Goal: Book appointment/travel/reservation

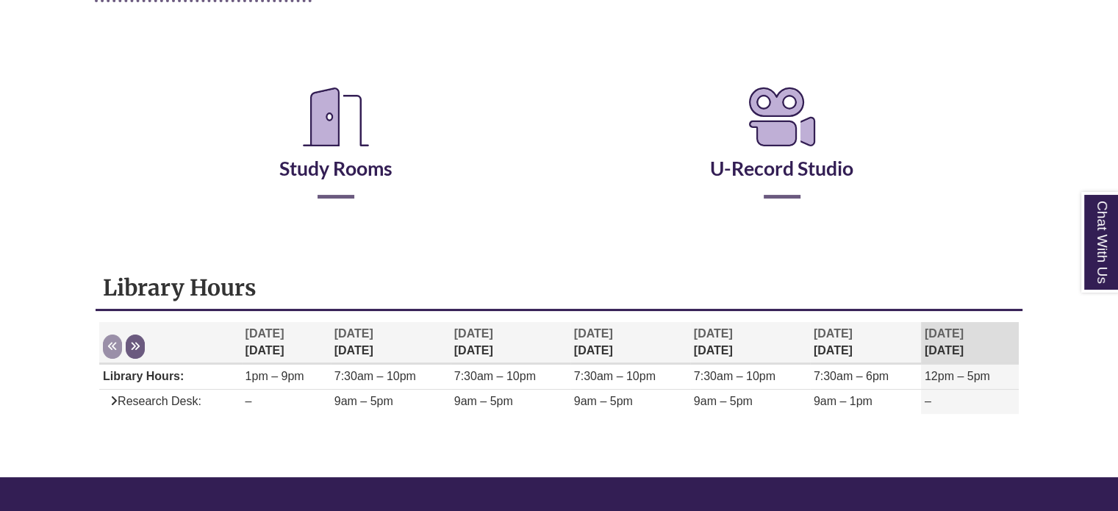
scroll to position [294, 0]
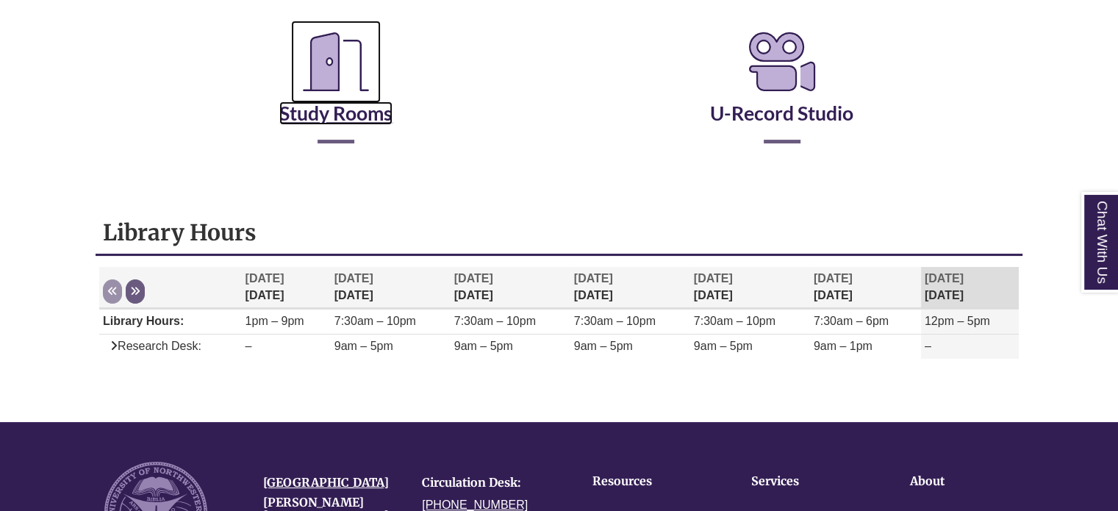
click at [306, 108] on link "Study Rooms" at bounding box center [335, 95] width 113 height 60
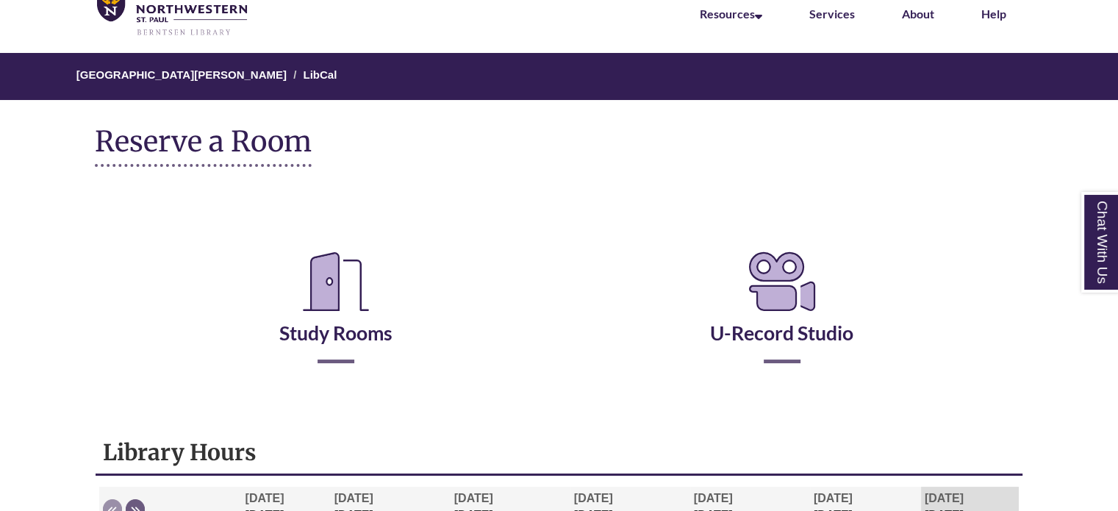
scroll to position [0, 0]
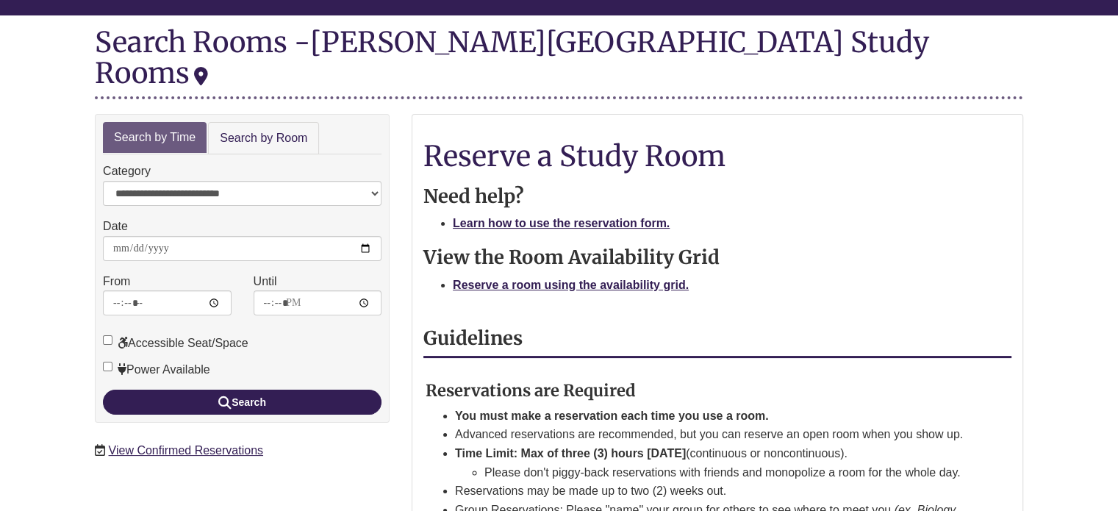
scroll to position [147, 0]
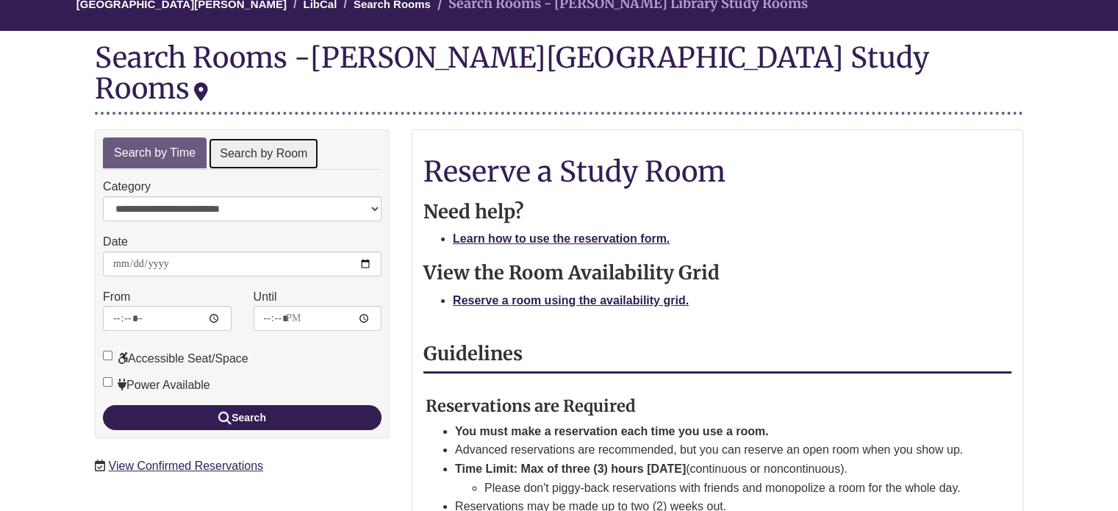
click at [297, 137] on link "Search by Room" at bounding box center [263, 153] width 111 height 33
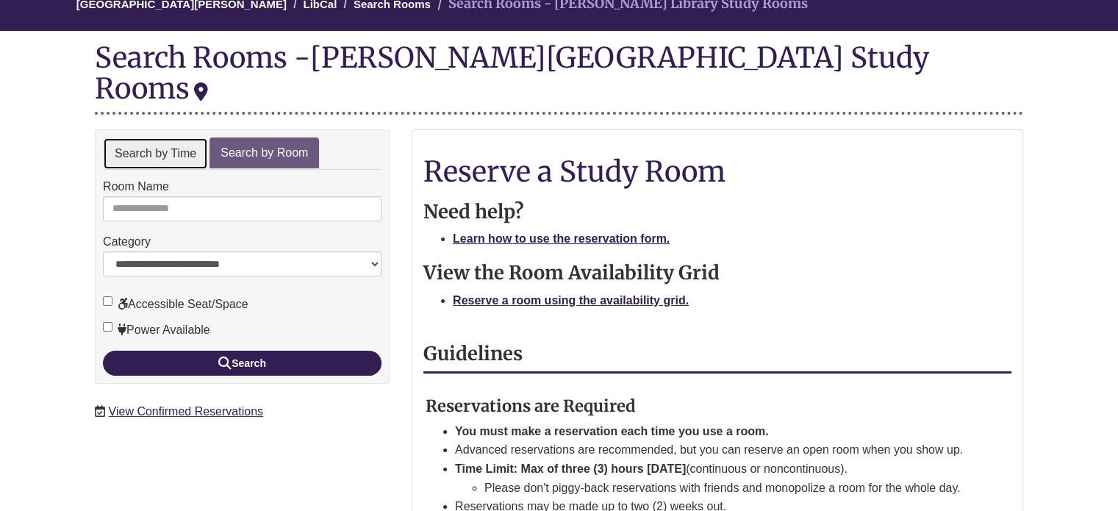
click at [200, 137] on link "Search by Time" at bounding box center [155, 153] width 105 height 33
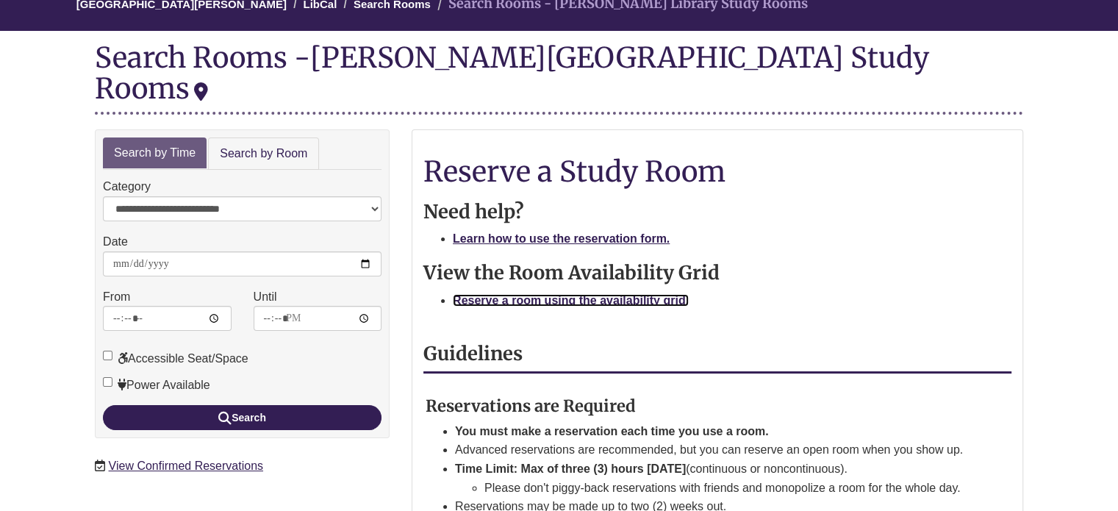
click at [571, 294] on strong "Reserve a room using the availability grid." at bounding box center [571, 300] width 236 height 12
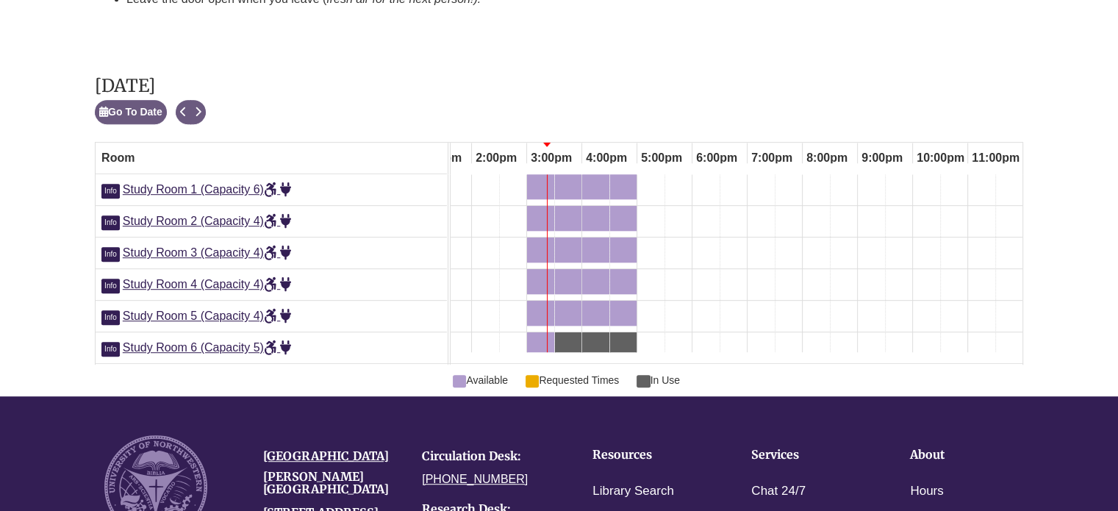
scroll to position [709, 0]
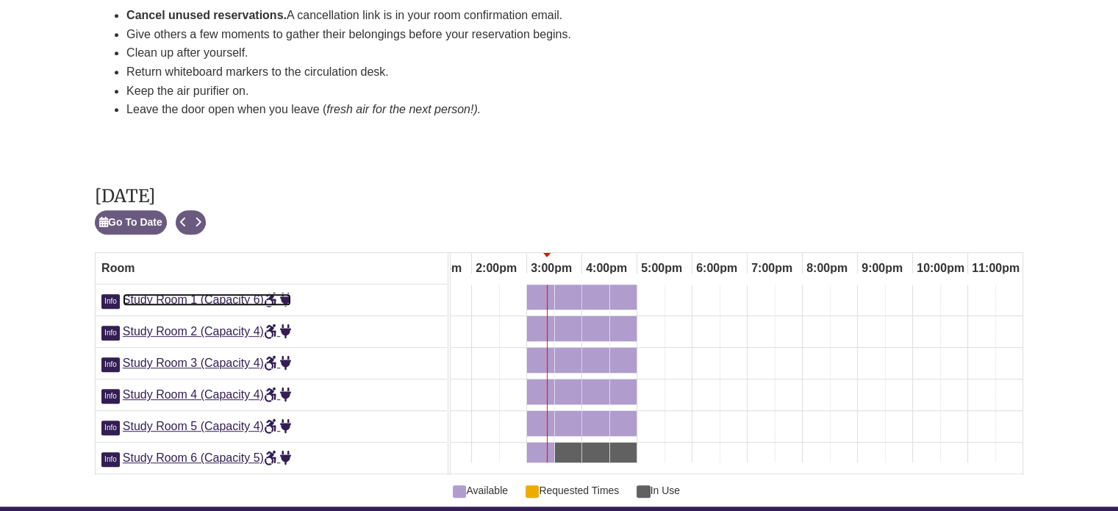
click at [251, 293] on span "Study Room 1 (Capacity 6)" at bounding box center [207, 299] width 169 height 12
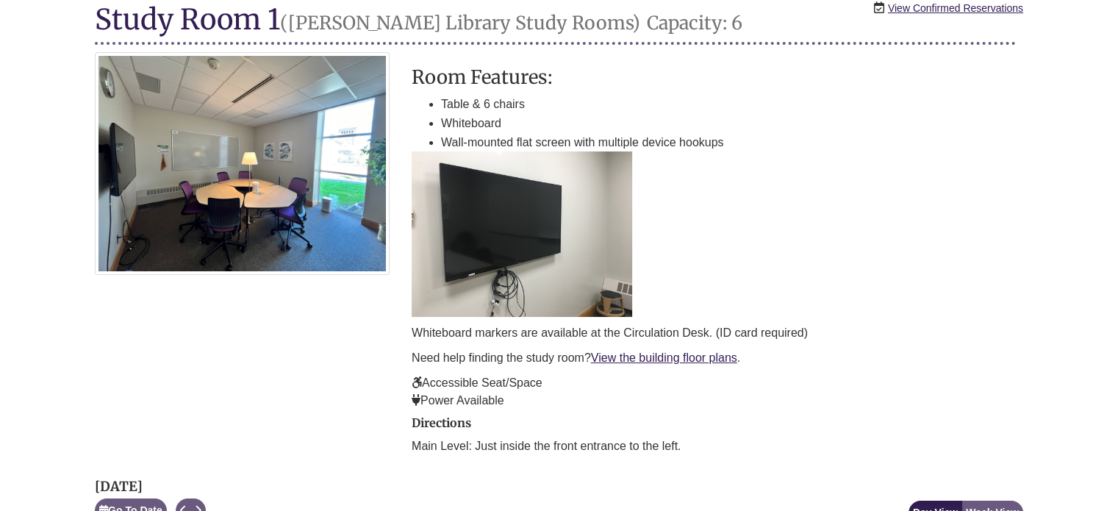
scroll to position [221, 0]
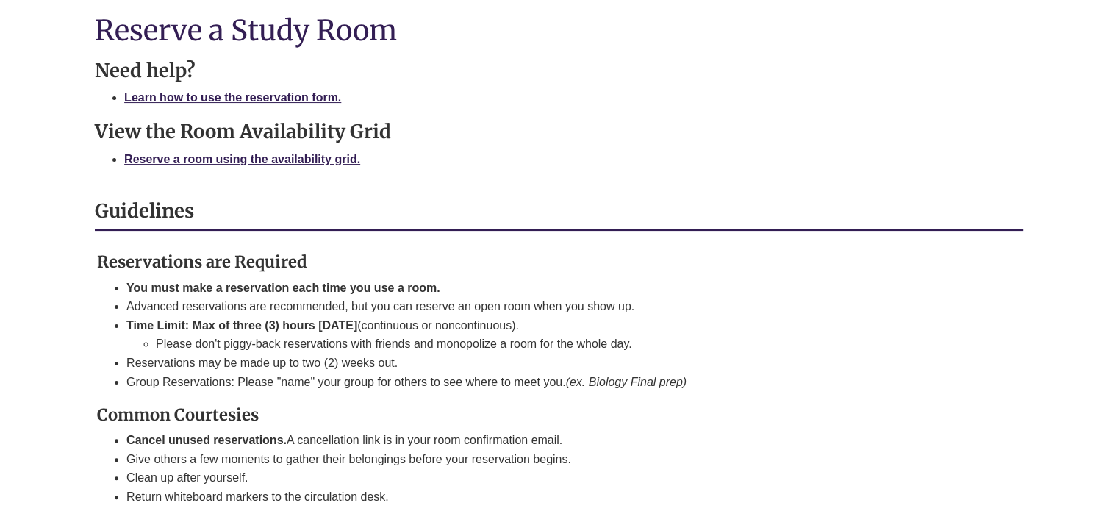
scroll to position [121, 0]
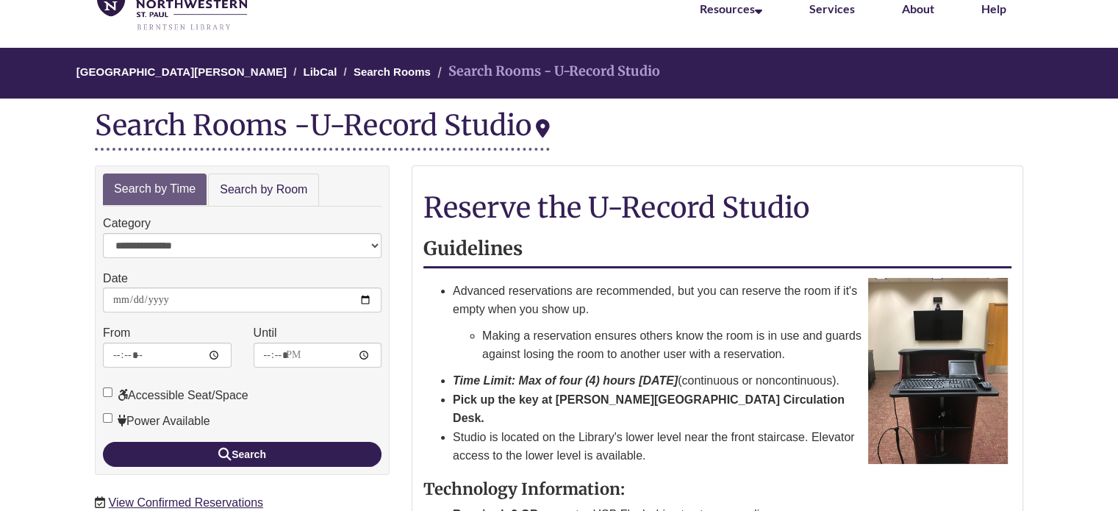
scroll to position [74, 0]
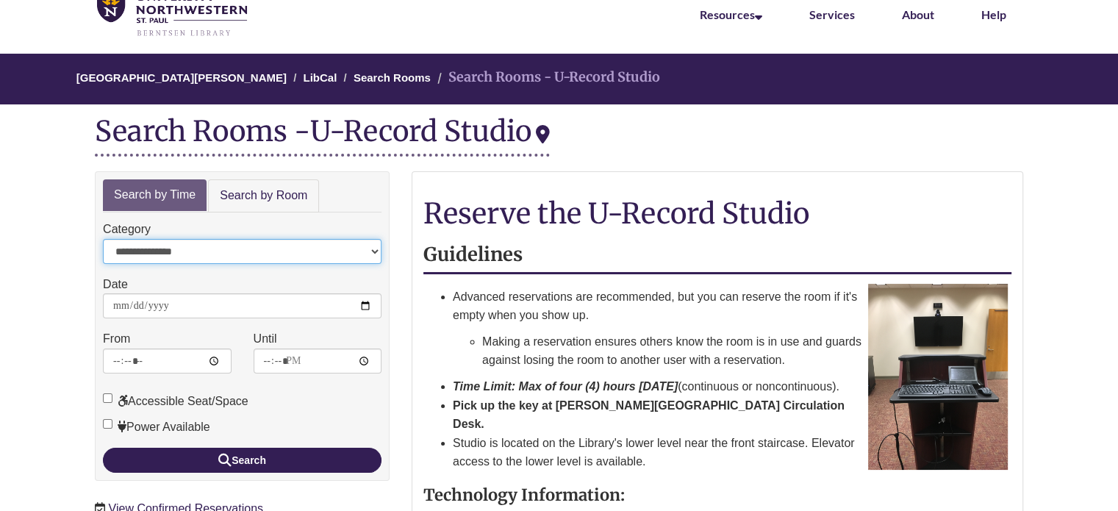
click at [179, 248] on select "**********" at bounding box center [242, 251] width 279 height 25
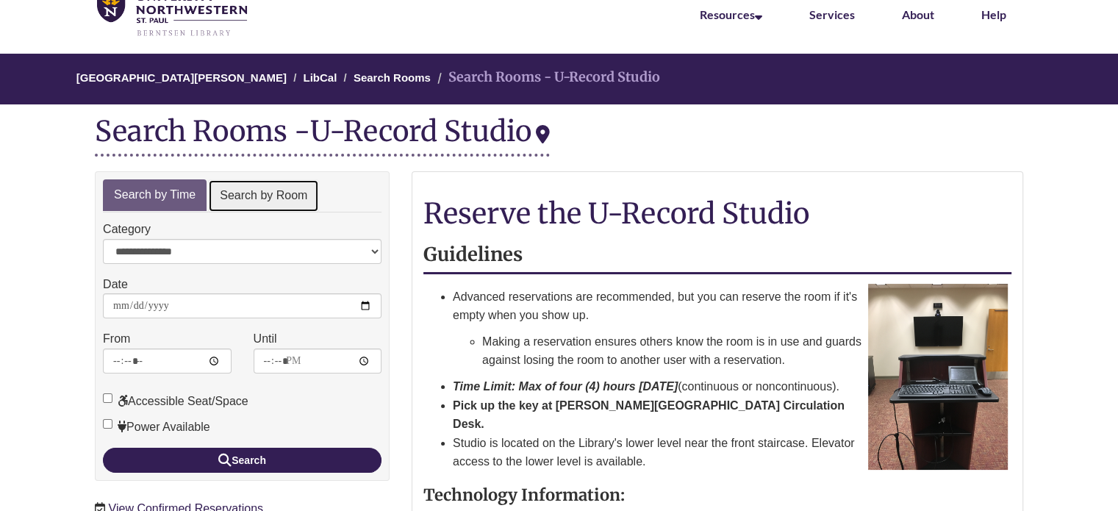
click at [226, 198] on link "Search by Room" at bounding box center [263, 195] width 111 height 33
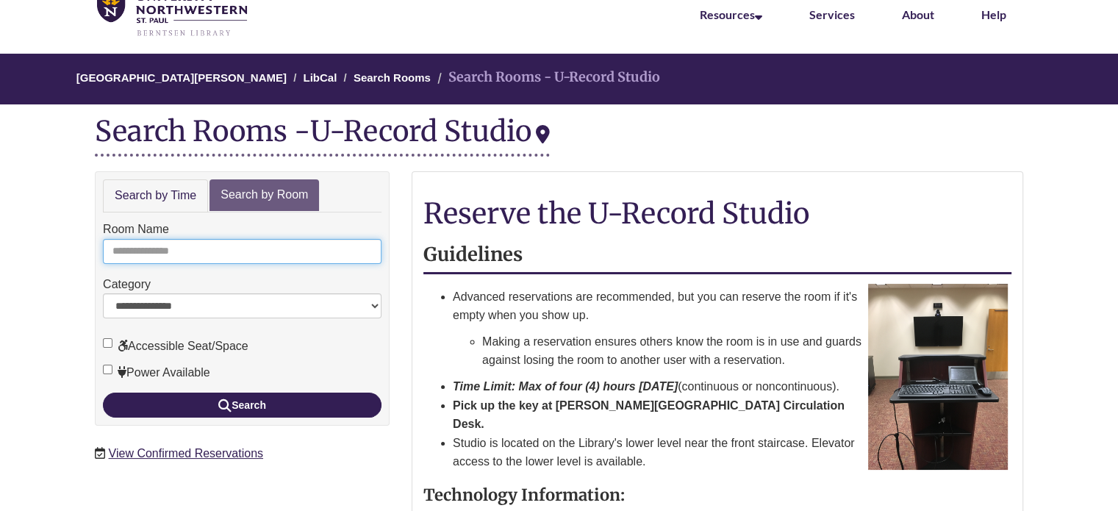
click at [204, 259] on input "Room Name" at bounding box center [242, 251] width 279 height 25
